Goal: Book appointment/travel/reservation

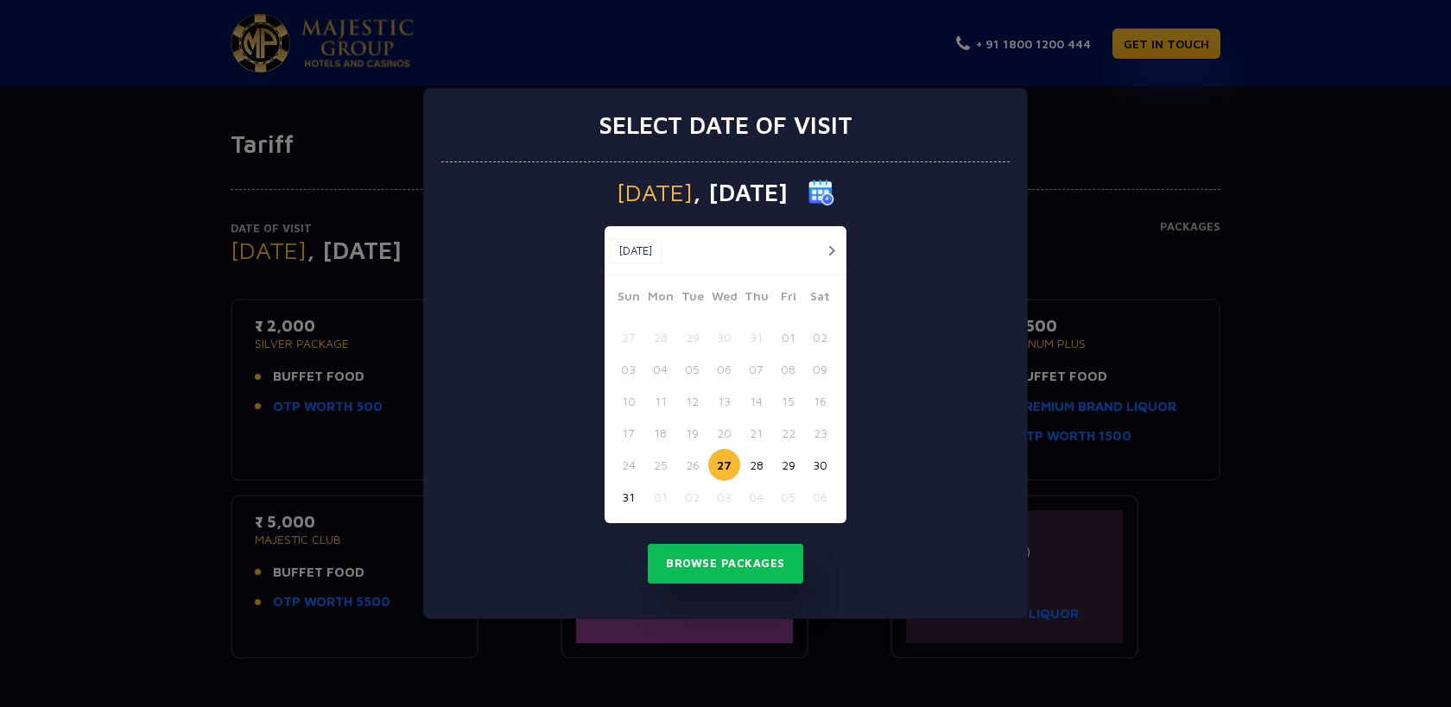
click at [823, 250] on button "button" at bounding box center [831, 251] width 22 height 22
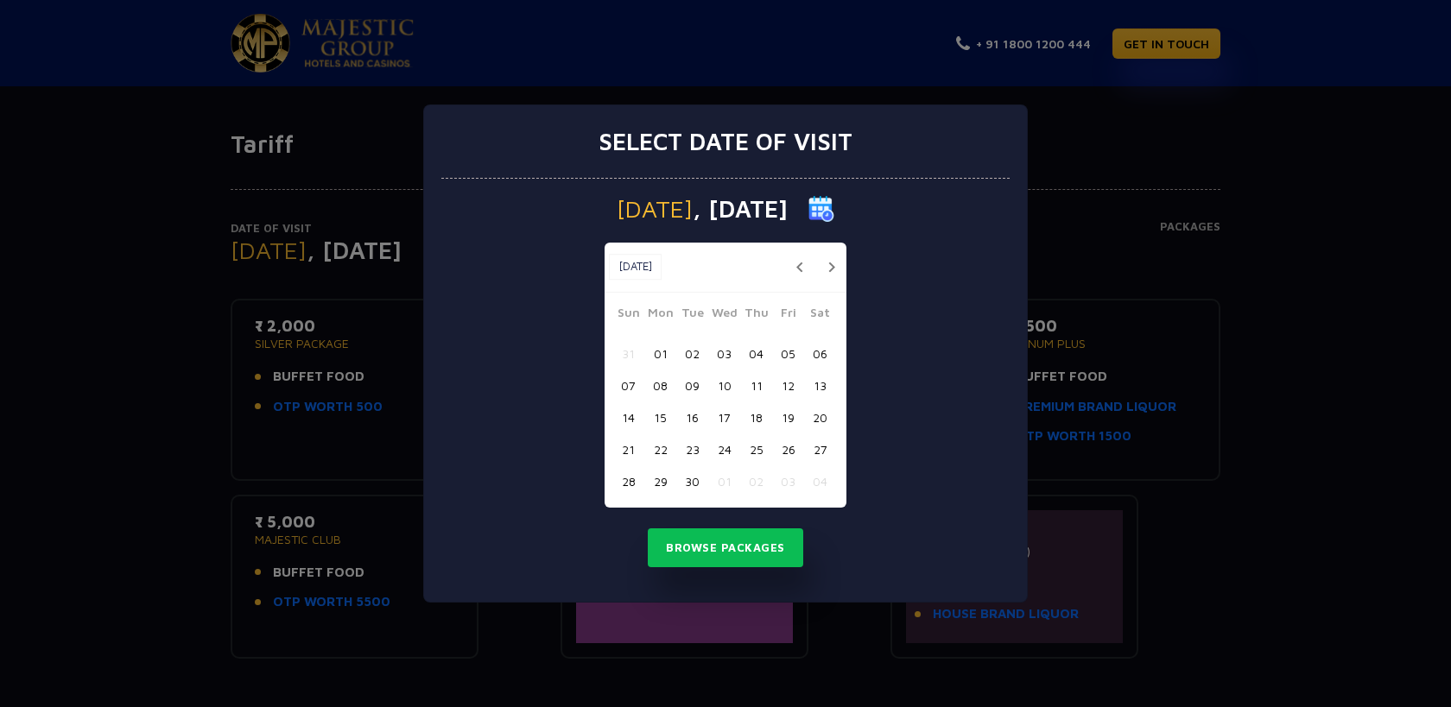
click at [823, 250] on div "Sep, 2025 Sep, 2025" at bounding box center [725, 268] width 242 height 50
click at [822, 271] on button "button" at bounding box center [831, 267] width 22 height 22
click at [663, 446] on button "20" at bounding box center [660, 449] width 32 height 32
click at [724, 553] on button "Browse Packages" at bounding box center [725, 548] width 155 height 40
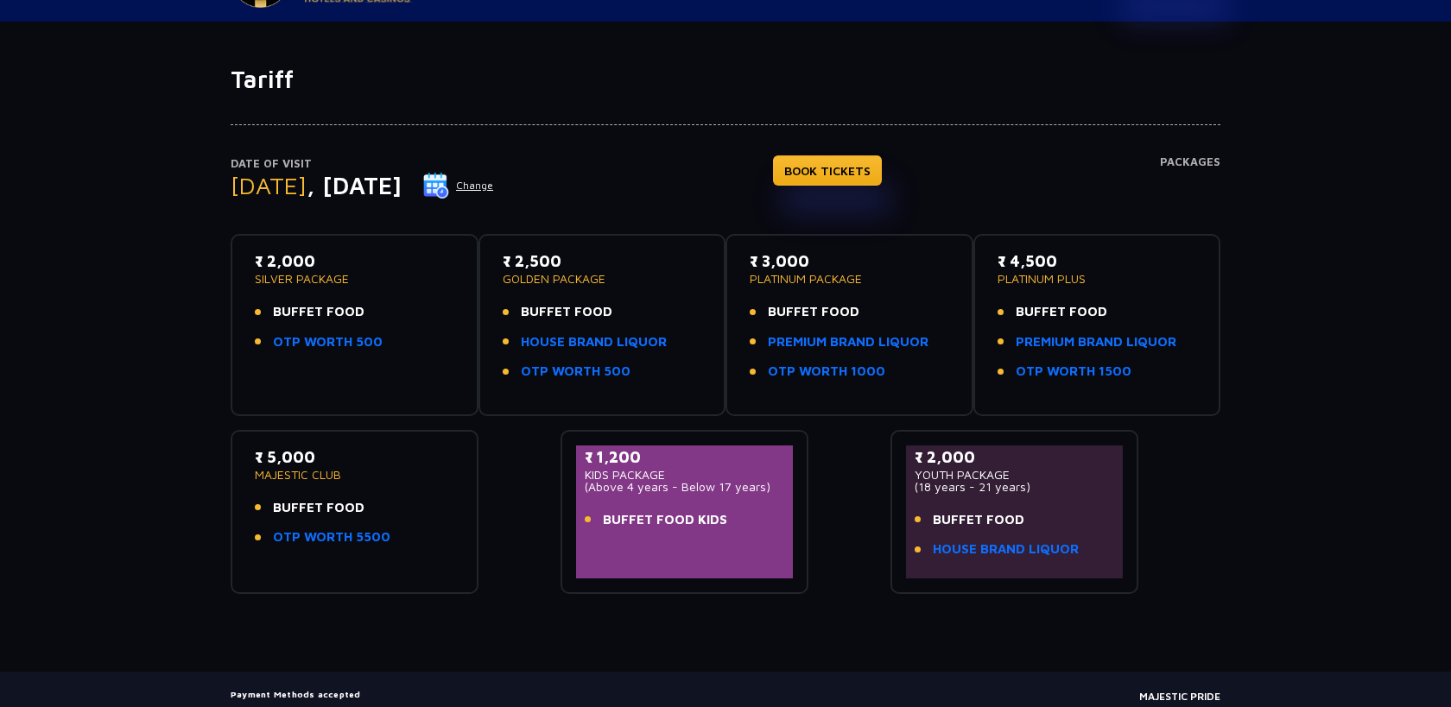
scroll to position [99, 0]
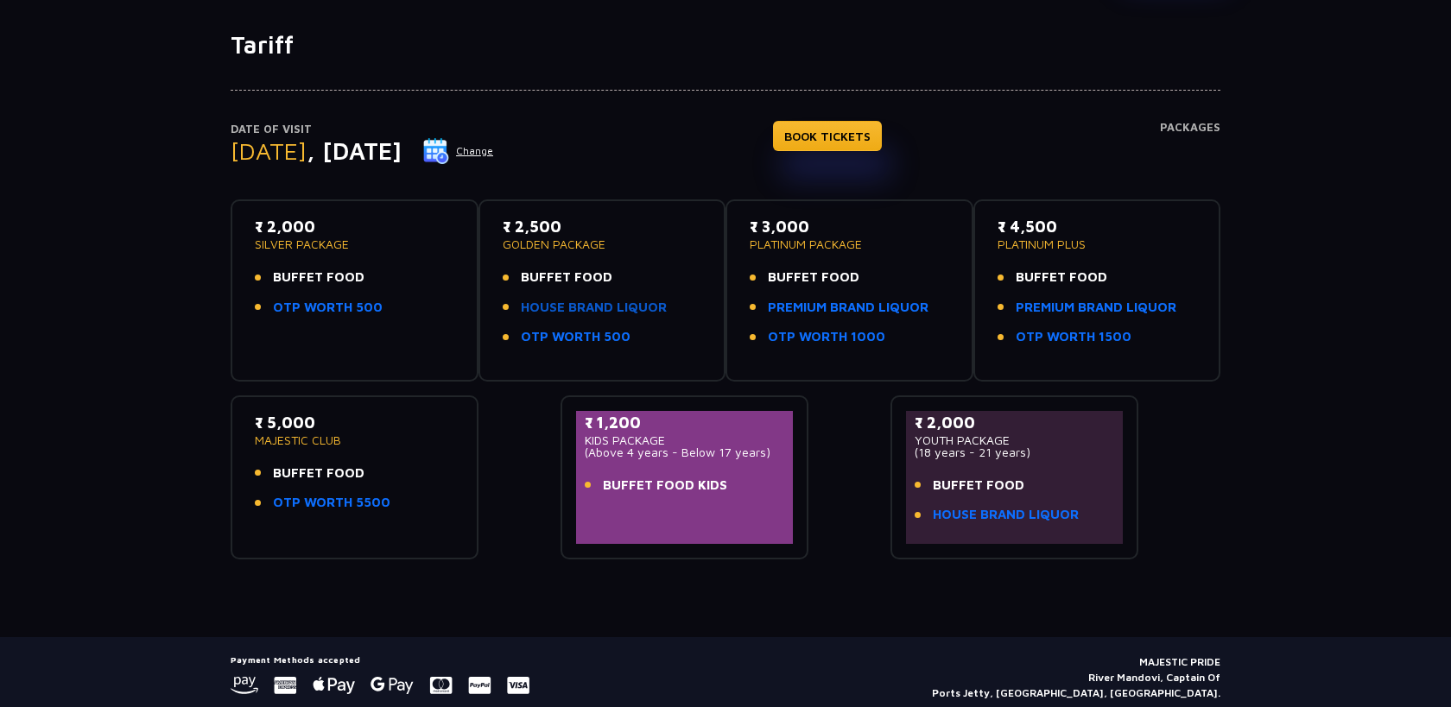
click at [578, 311] on link "HOUSE BRAND LIQUOR" at bounding box center [594, 308] width 146 height 20
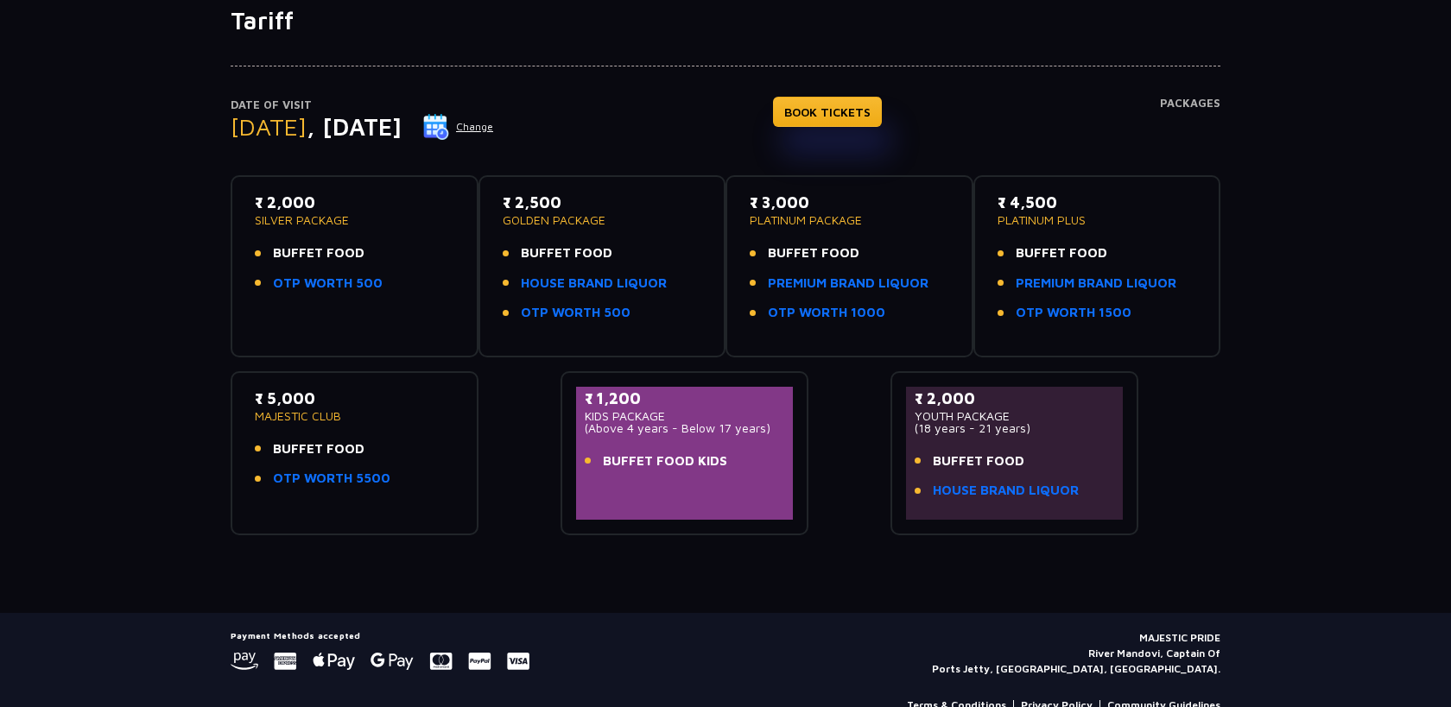
scroll to position [0, 0]
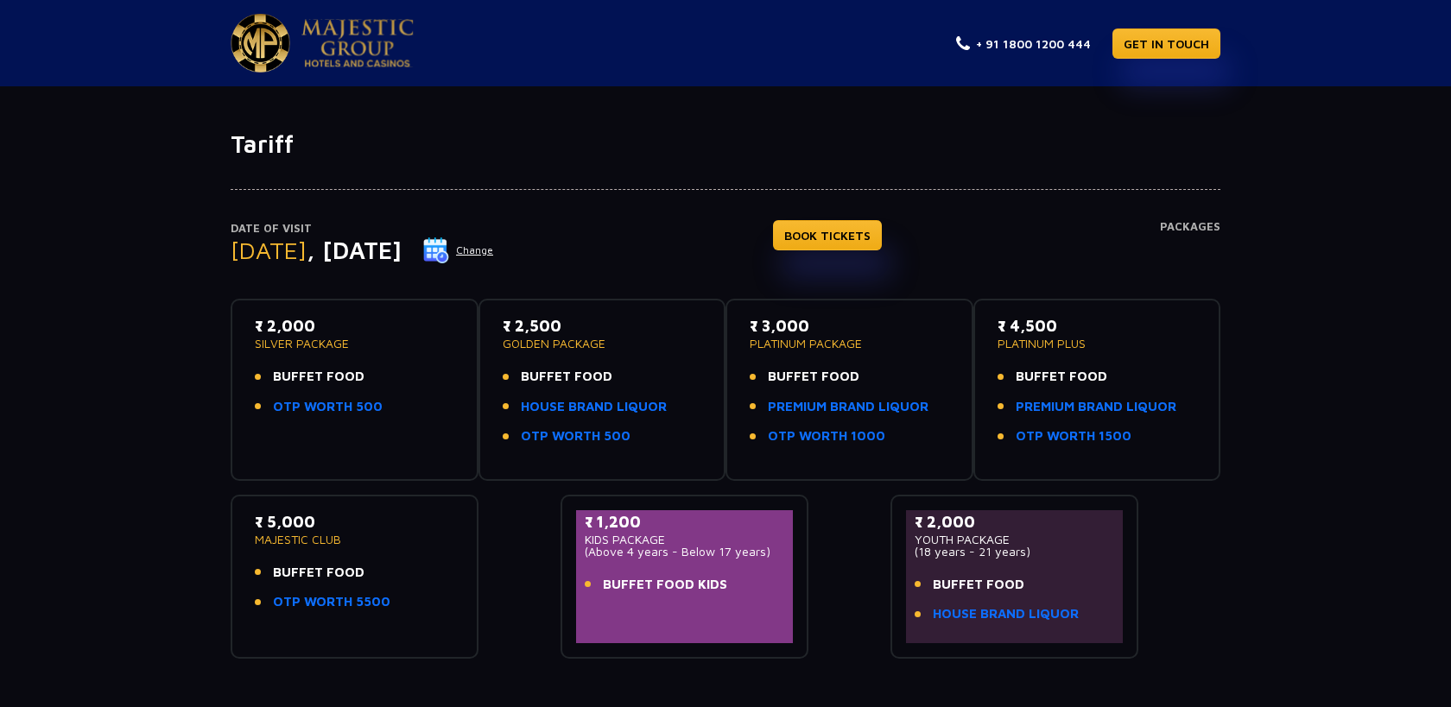
click at [247, 47] on img at bounding box center [261, 43] width 60 height 59
